Goal: Information Seeking & Learning: Learn about a topic

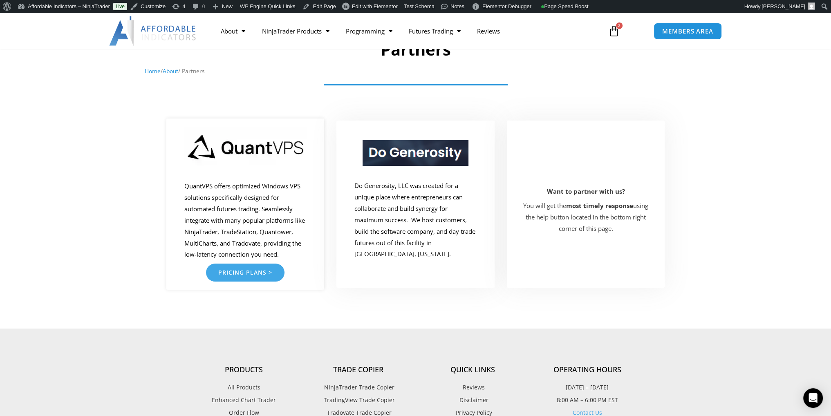
scroll to position [82, 0]
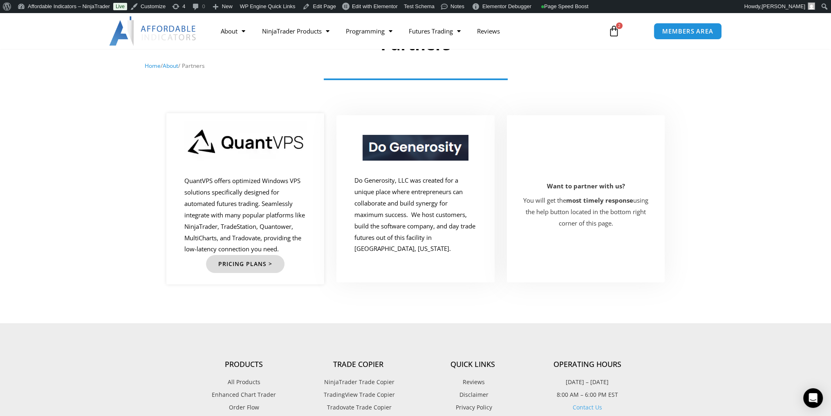
click at [255, 261] on span "Pricing Plans >" at bounding box center [245, 264] width 54 height 6
click at [267, 262] on link "Pricing Plans >" at bounding box center [245, 264] width 79 height 18
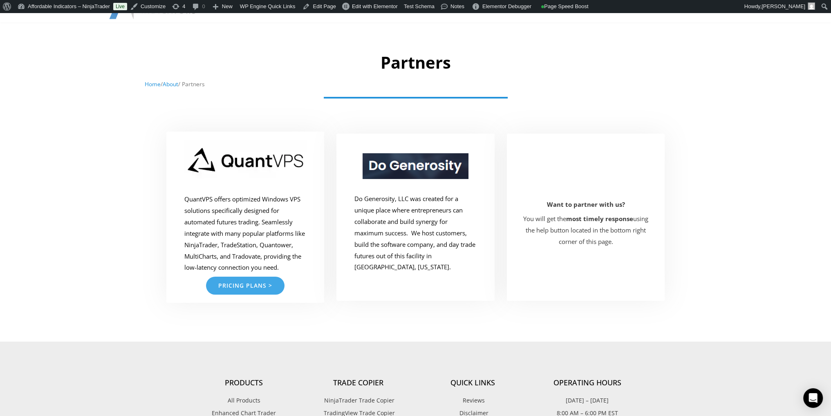
scroll to position [123, 0]
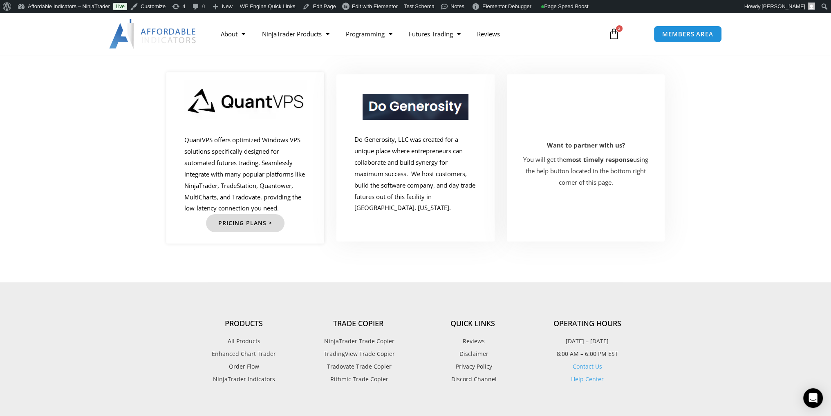
click at [263, 220] on link "Pricing Plans >" at bounding box center [245, 223] width 79 height 18
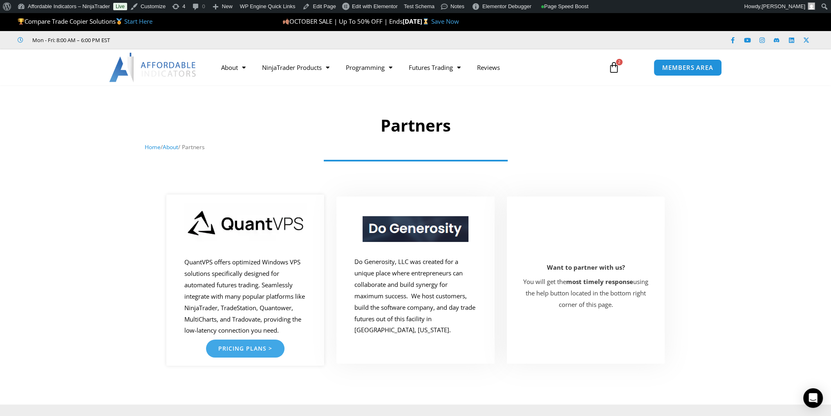
scroll to position [0, 0]
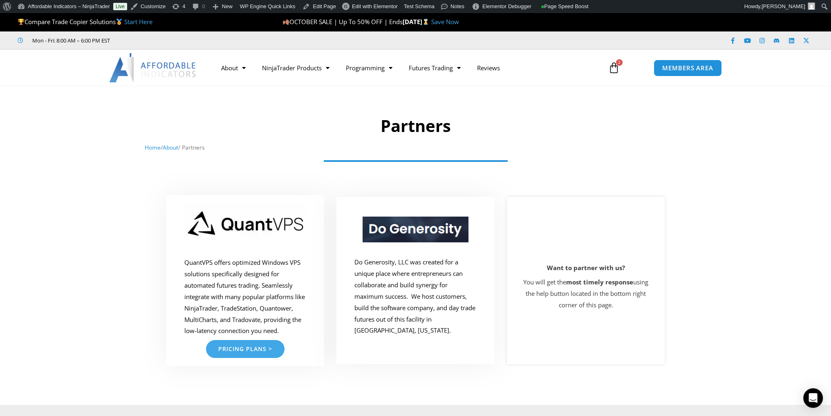
drag, startPoint x: 546, startPoint y: 208, endPoint x: 538, endPoint y: 211, distance: 8.7
click at [547, 208] on div at bounding box center [586, 280] width 158 height 167
click at [263, 343] on link "Pricing Plans >" at bounding box center [245, 346] width 79 height 18
click at [249, 343] on span "Pricing Plans >" at bounding box center [245, 346] width 54 height 6
click at [271, 343] on link "Pricing Plans >" at bounding box center [245, 346] width 79 height 18
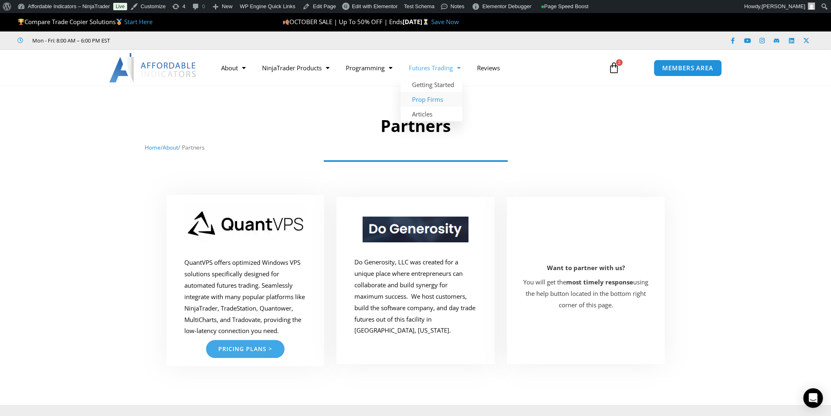
click at [431, 105] on link "Prop Firms" at bounding box center [432, 99] width 62 height 15
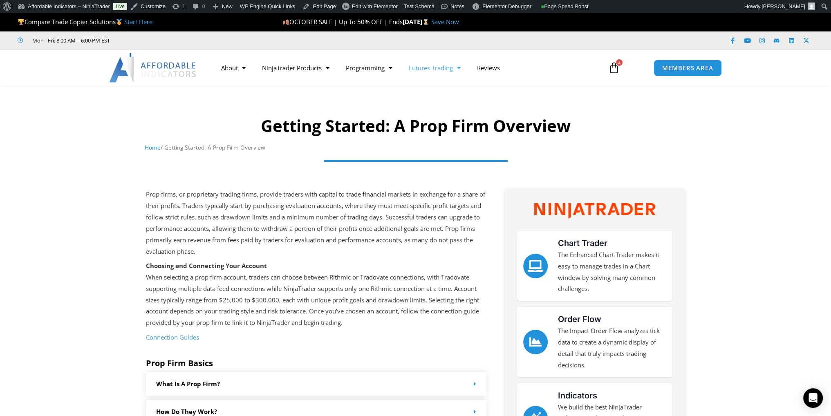
click at [453, 72] on link "Futures Trading" at bounding box center [435, 67] width 68 height 19
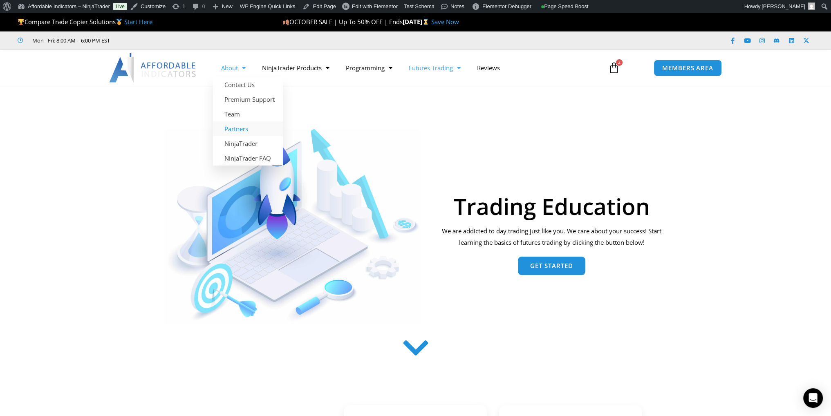
click at [238, 130] on link "Partners" at bounding box center [248, 128] width 70 height 15
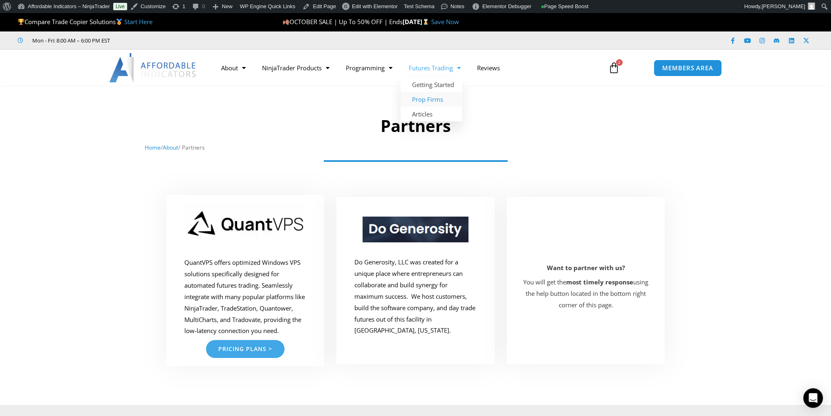
click at [417, 98] on link "Prop Firms" at bounding box center [432, 99] width 62 height 15
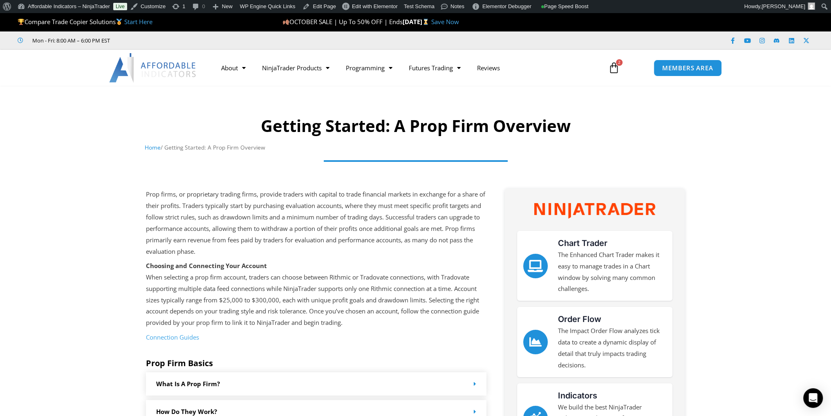
drag, startPoint x: 474, startPoint y: 65, endPoint x: 467, endPoint y: 48, distance: 18.3
click at [467, 48] on div "Mon - Fri: 8:00 AM – 6:00 PM EST Facebook-f Youtube Instagram Linkedin X-twitter" at bounding box center [415, 40] width 831 height 18
click at [461, 72] on span "Menu" at bounding box center [457, 68] width 8 height 14
click at [461, 71] on span "Menu" at bounding box center [457, 68] width 8 height 14
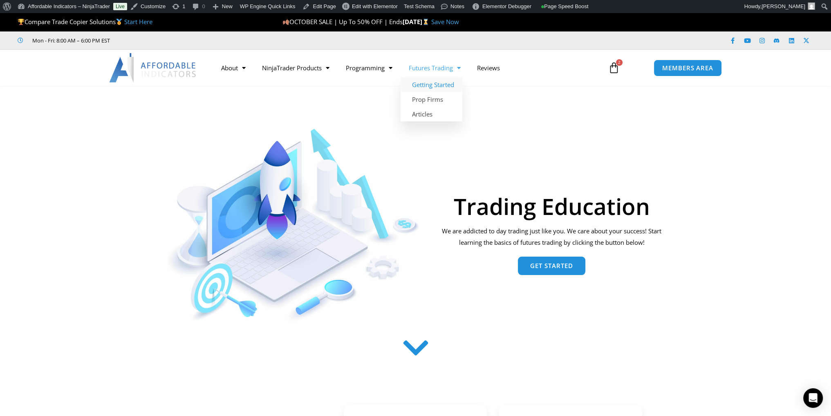
click at [457, 69] on span "Menu" at bounding box center [457, 68] width 8 height 14
click at [461, 67] on span "Menu" at bounding box center [457, 68] width 8 height 14
click at [442, 99] on link "Prop Firms" at bounding box center [432, 99] width 62 height 15
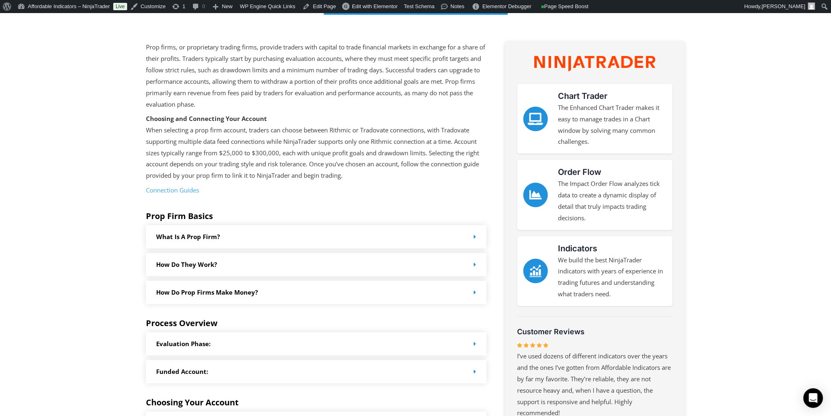
scroll to position [164, 0]
